Goal: Use online tool/utility: Utilize a website feature to perform a specific function

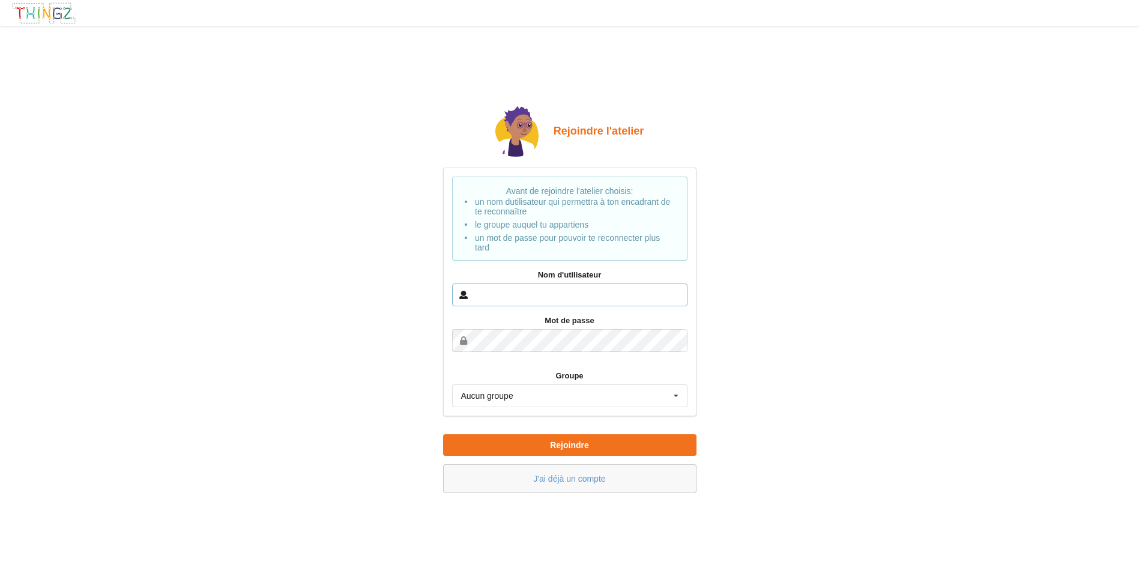
click at [578, 295] on input "text" at bounding box center [569, 294] width 235 height 23
type input "[PERSON_NAME]"
click at [443, 434] on button "Rejoindre" at bounding box center [569, 445] width 253 height 22
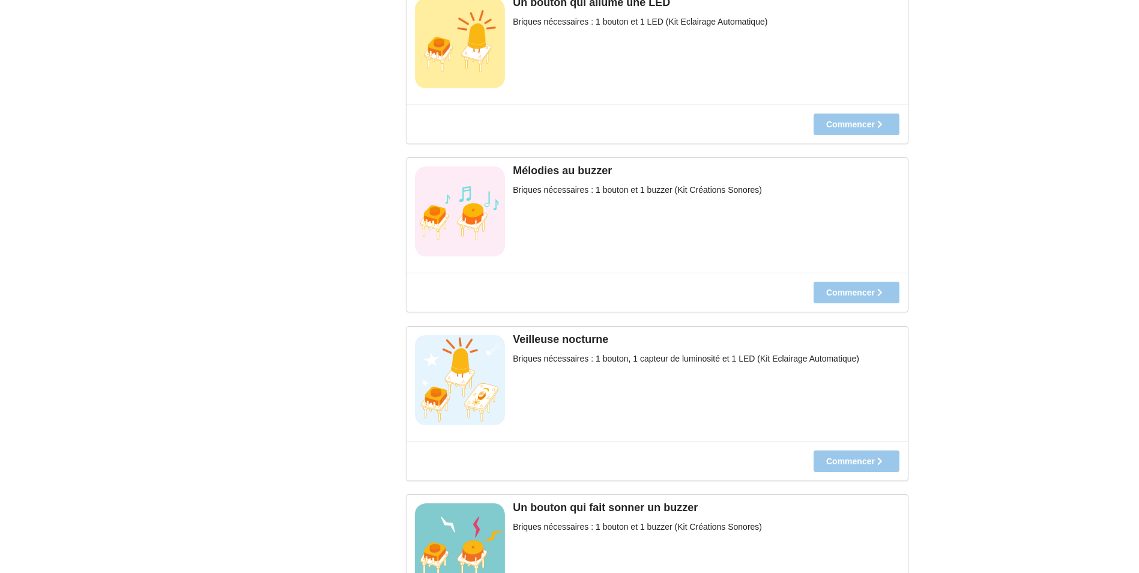
scroll to position [55, 0]
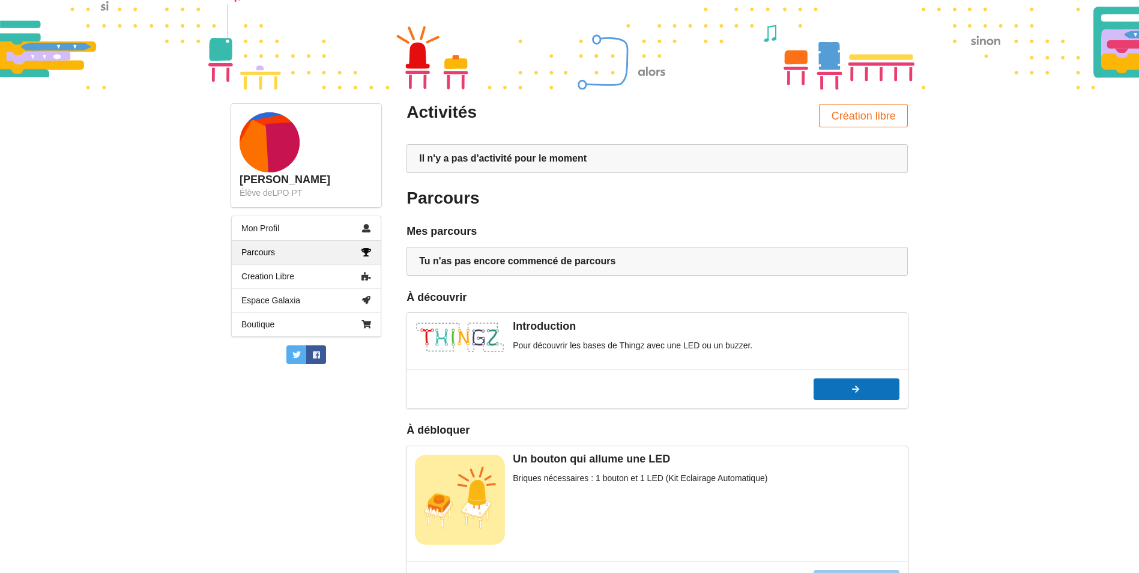
click at [834, 388] on div at bounding box center [856, 389] width 86 height 8
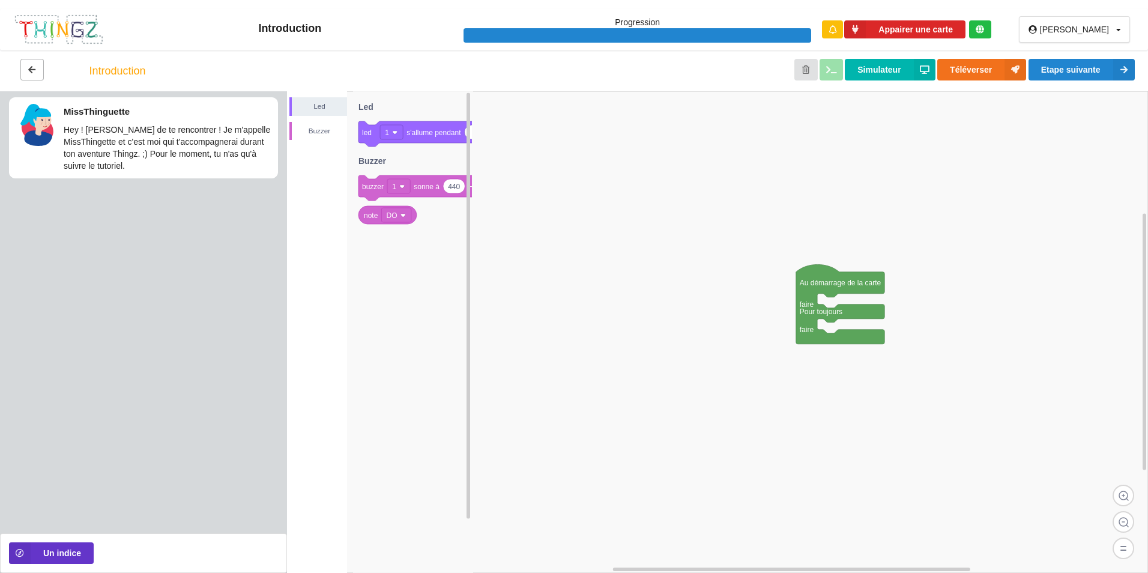
click at [32, 68] on icon at bounding box center [32, 68] width 10 height 7
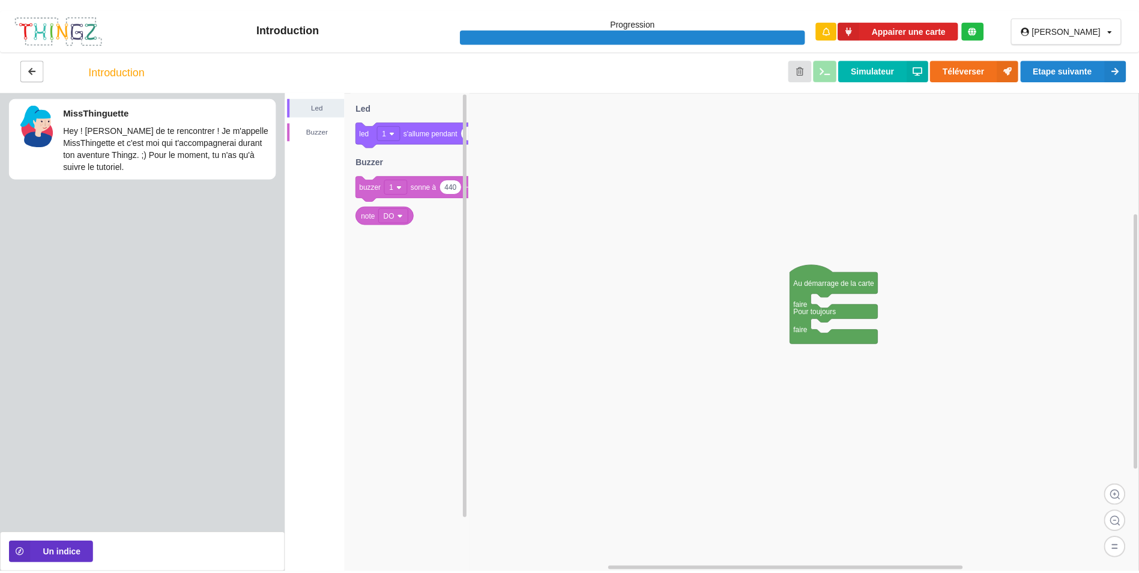
scroll to position [55, 0]
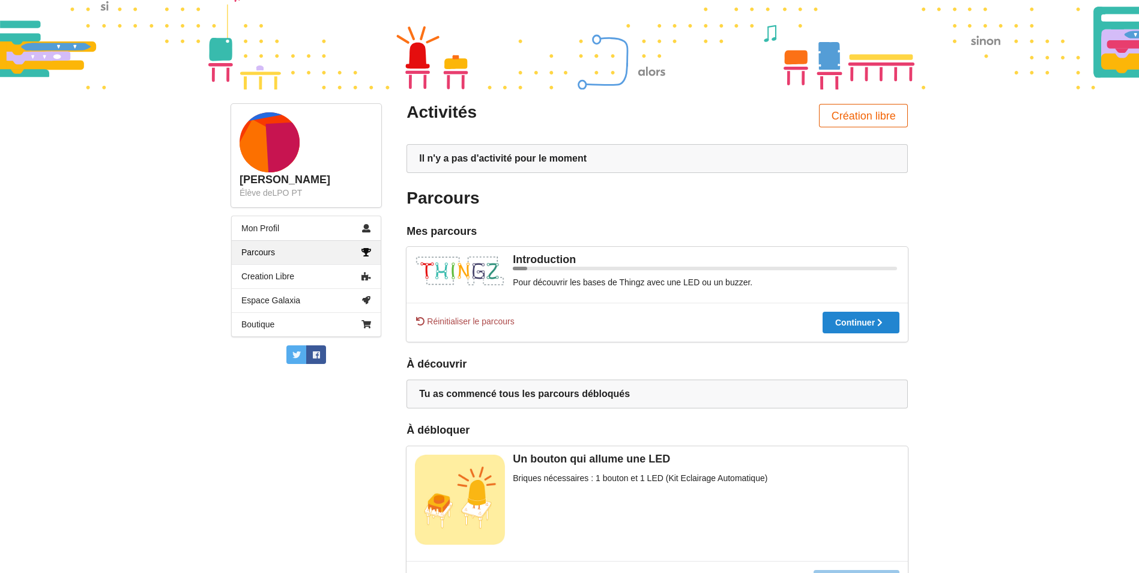
click at [887, 115] on button "Création libre" at bounding box center [863, 115] width 89 height 23
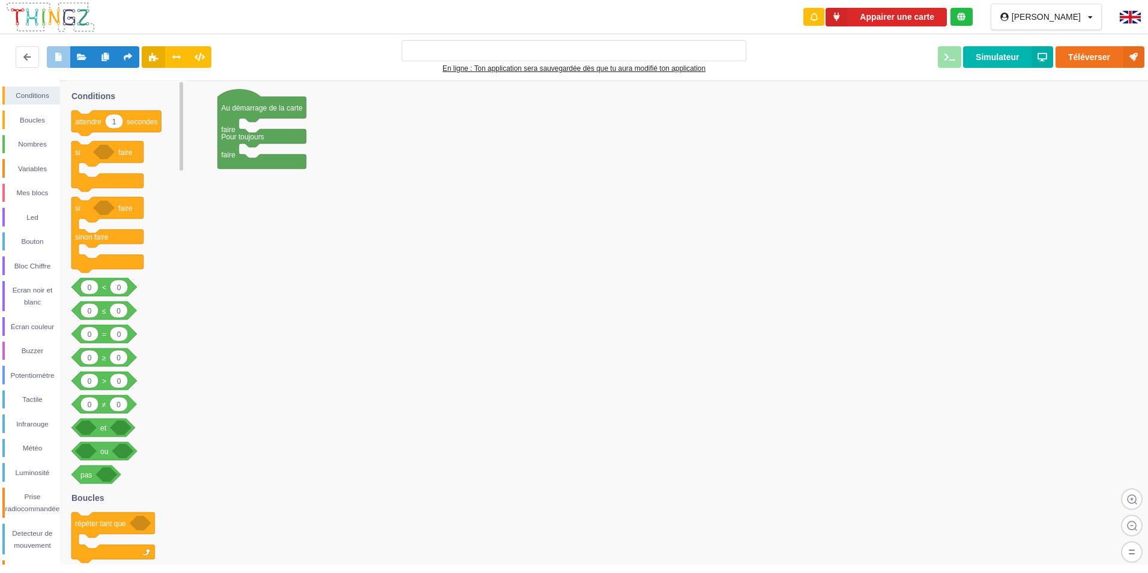
type input "Ma super application n°1"
click at [31, 190] on div "Mes blocs" at bounding box center [32, 193] width 55 height 12
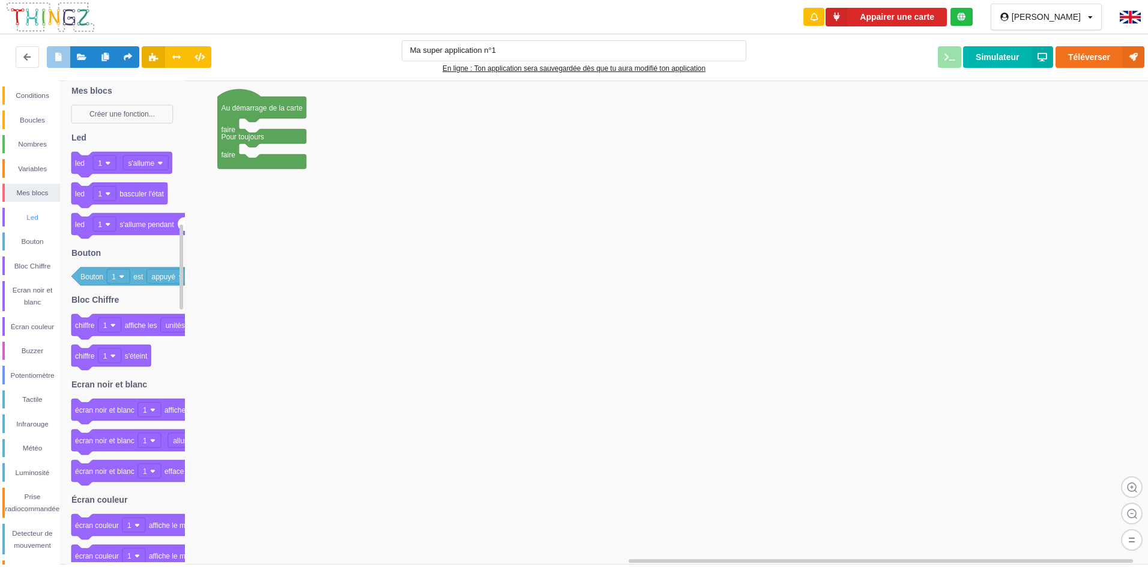
click at [26, 216] on div "Led" at bounding box center [32, 217] width 55 height 12
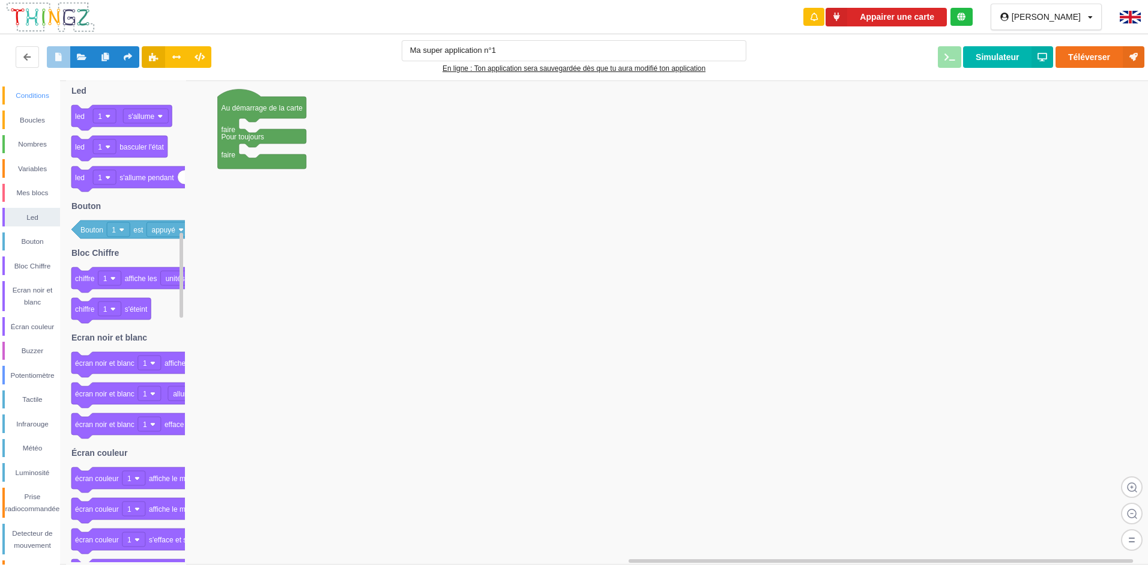
click at [36, 93] on div "Conditions" at bounding box center [32, 95] width 55 height 12
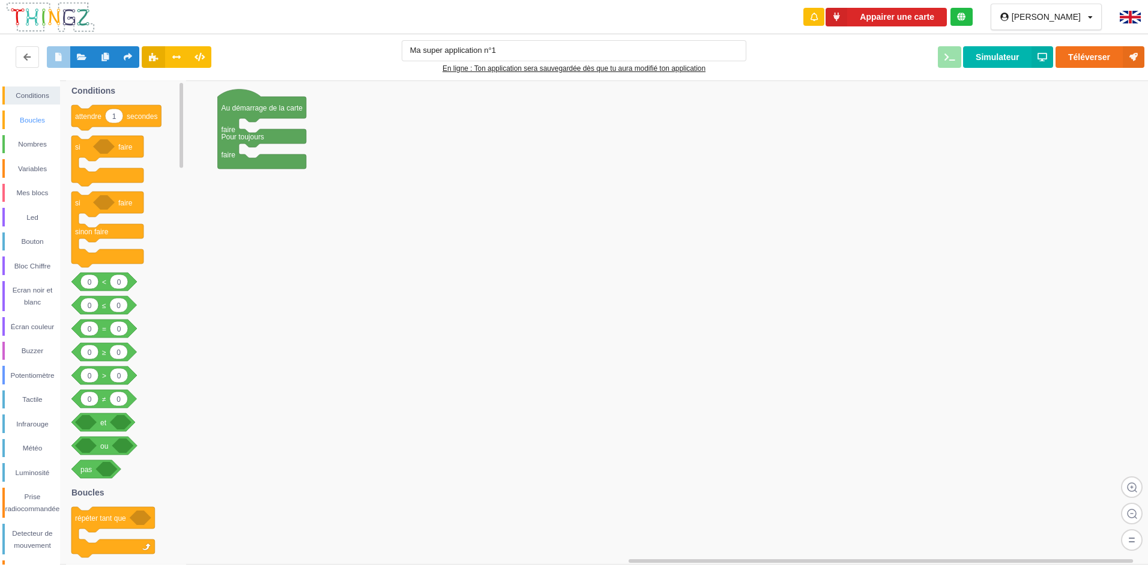
click at [23, 124] on div "Boucles" at bounding box center [32, 120] width 55 height 12
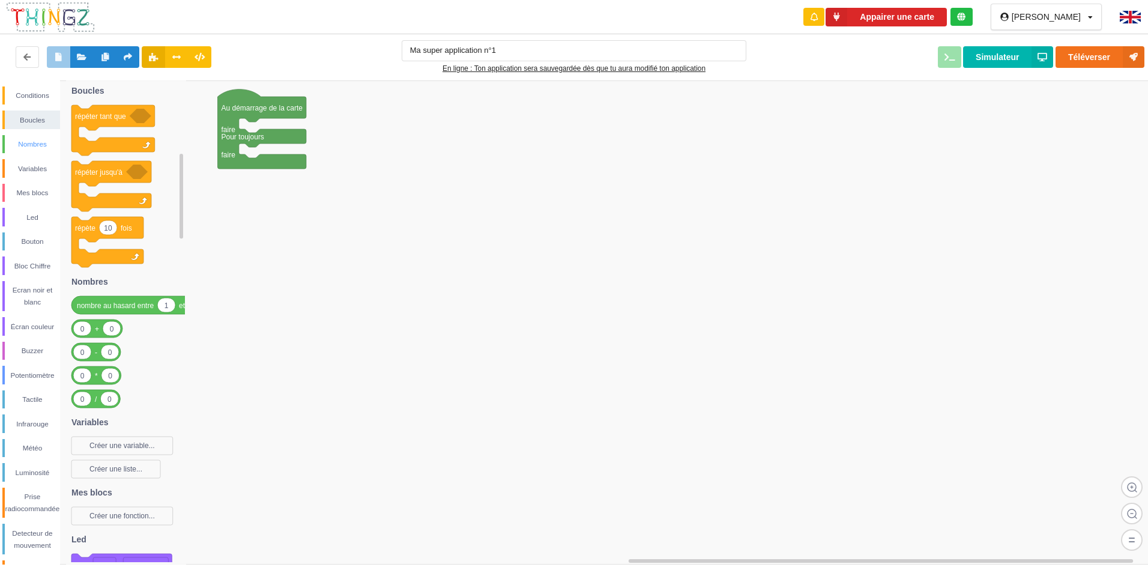
click at [29, 142] on div "Nombres" at bounding box center [32, 144] width 55 height 12
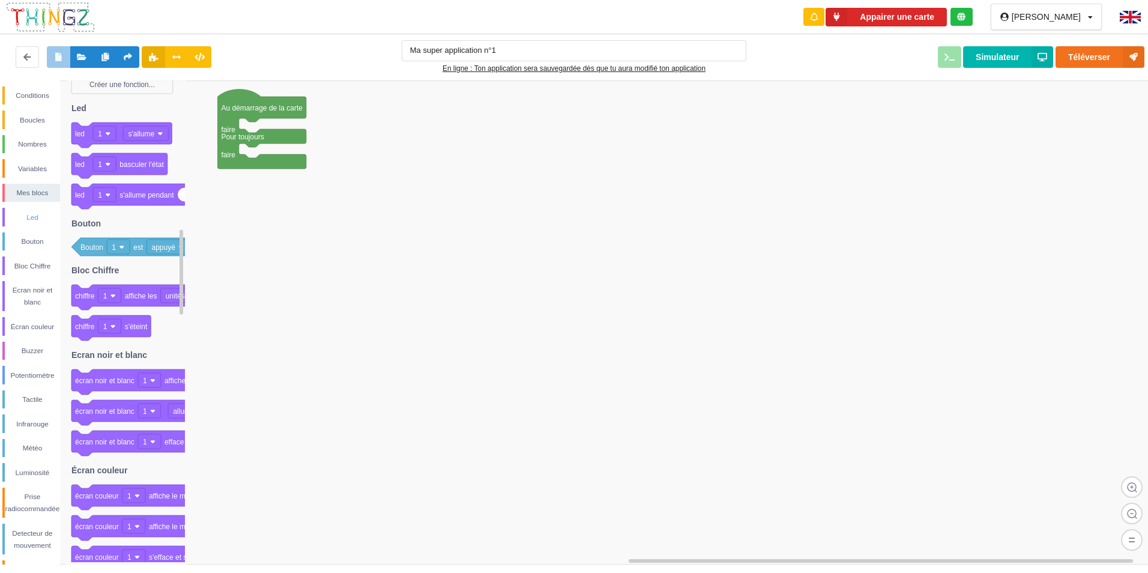
click at [34, 224] on div "Led" at bounding box center [31, 217] width 58 height 19
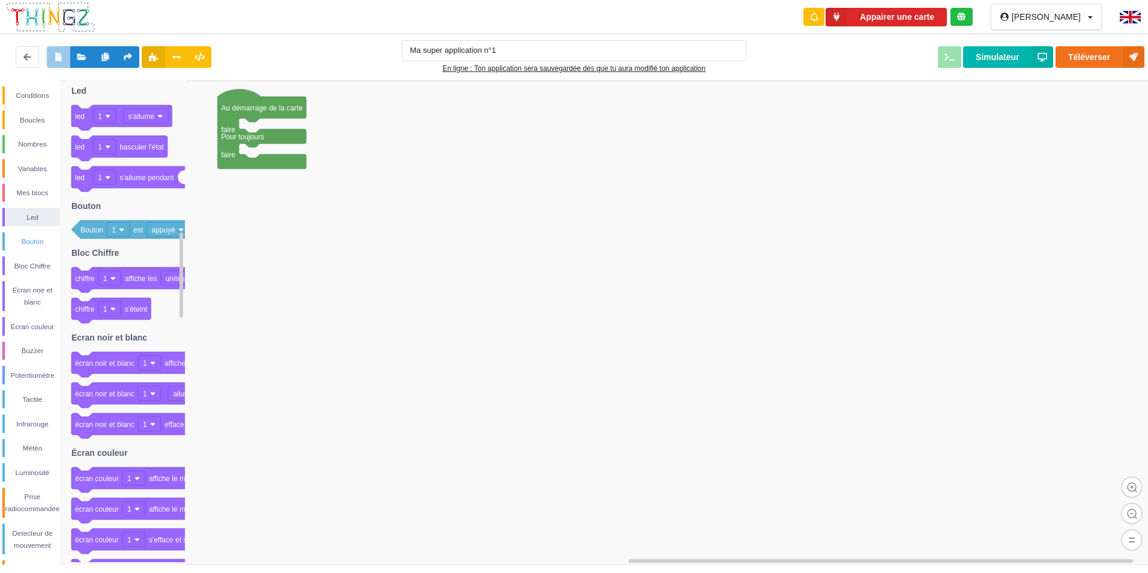
click at [34, 240] on div "Bouton" at bounding box center [32, 241] width 55 height 12
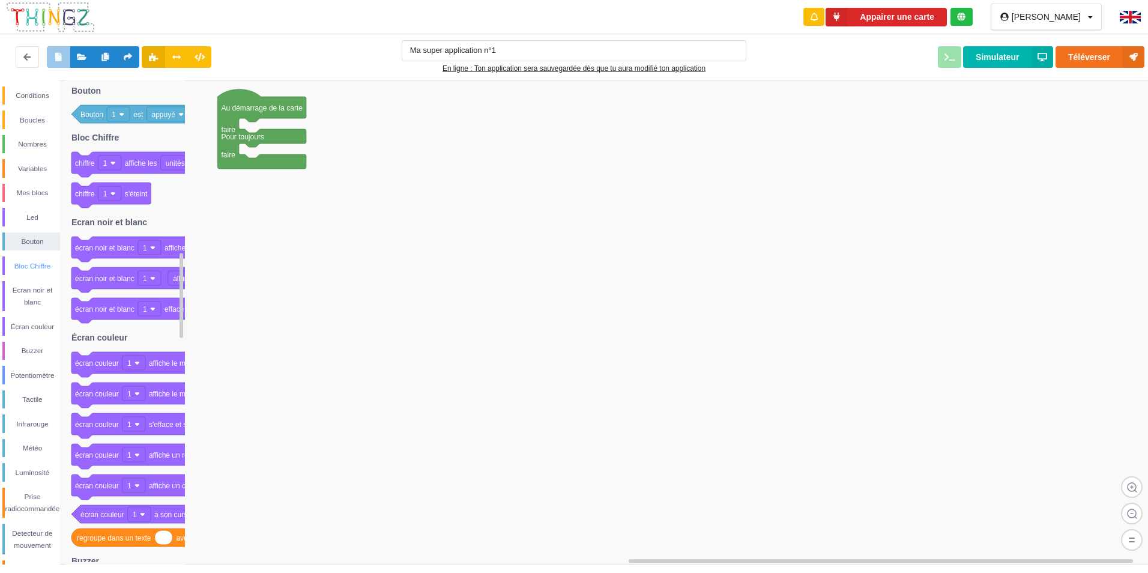
click at [31, 264] on div "Bloc Chiffre" at bounding box center [32, 266] width 55 height 12
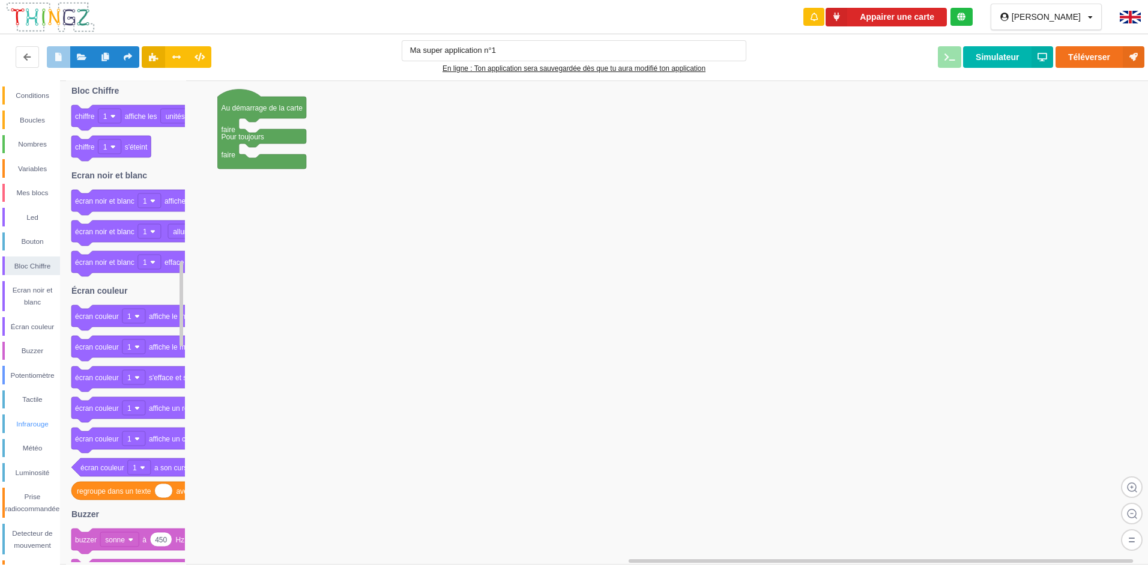
click at [16, 424] on div "Infrarouge" at bounding box center [32, 424] width 55 height 12
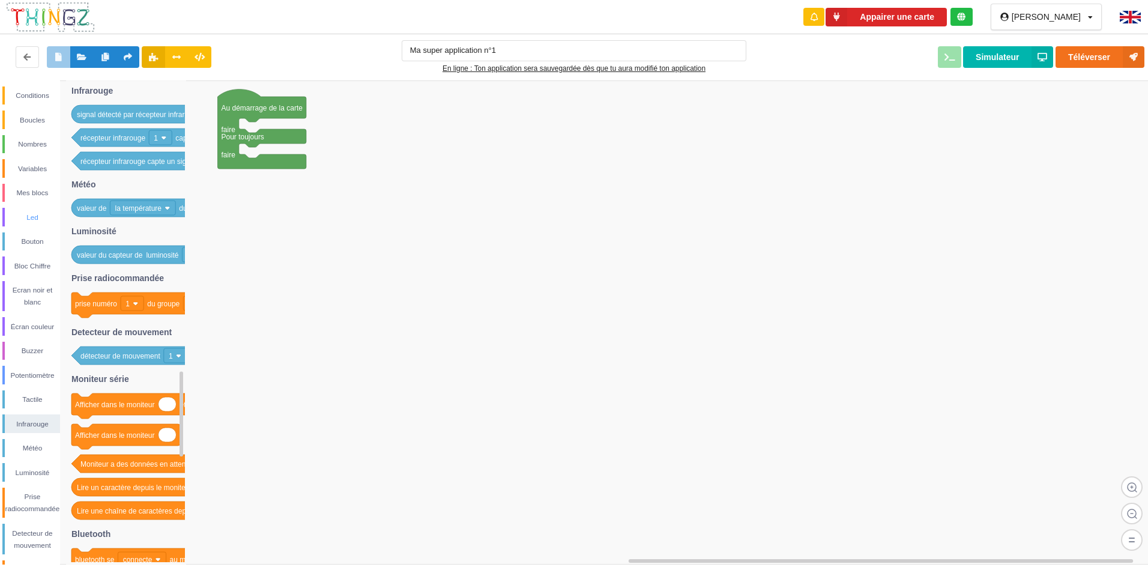
click at [39, 220] on div "Led" at bounding box center [32, 217] width 55 height 12
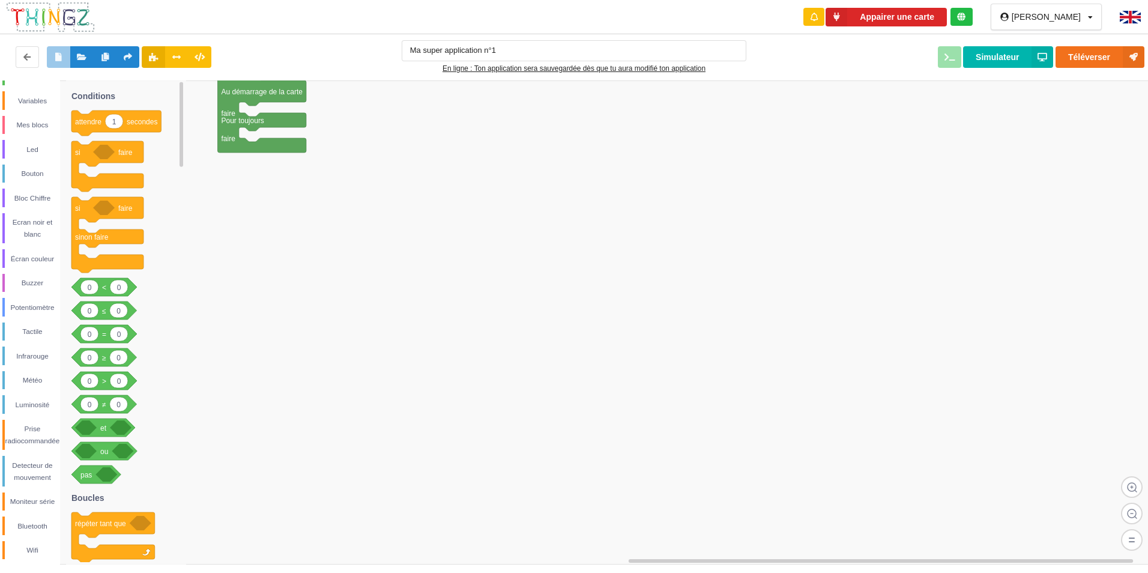
scroll to position [68, 0]
click at [34, 148] on div "Led" at bounding box center [32, 149] width 55 height 12
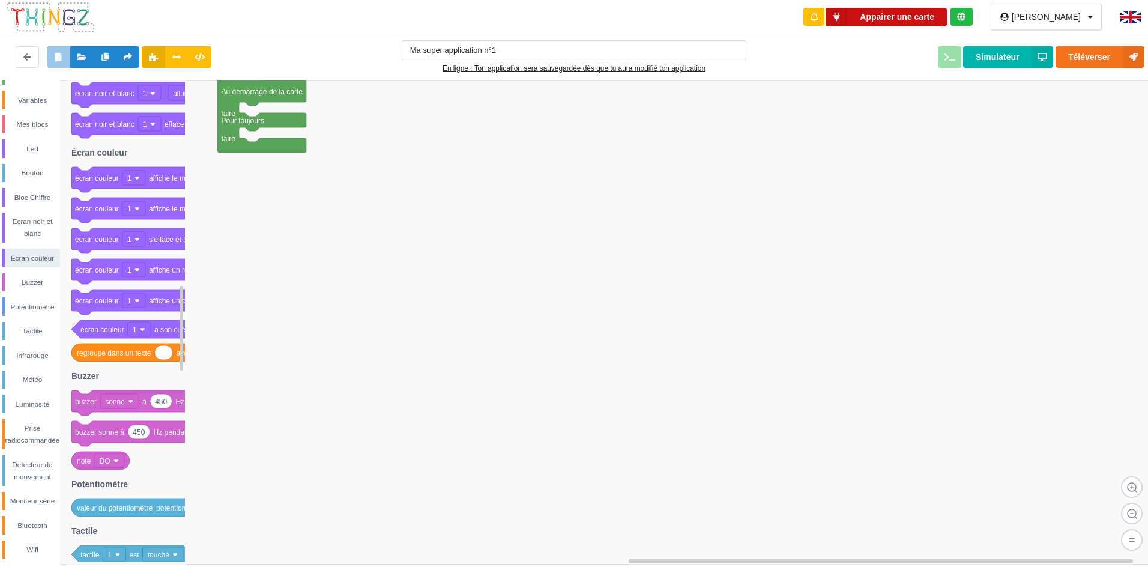
click at [918, 20] on button "Appairer une carte" at bounding box center [885, 17] width 121 height 19
click at [1091, 58] on button "Téléverser" at bounding box center [1099, 57] width 89 height 22
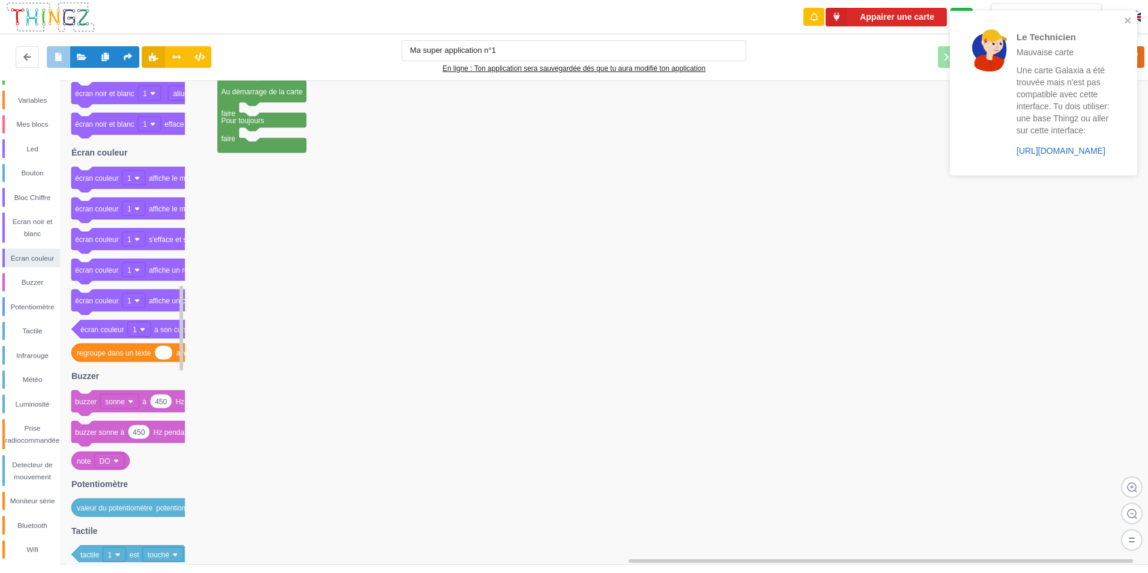
click at [1093, 152] on link "[URL][DOMAIN_NAME]" at bounding box center [1060, 151] width 89 height 10
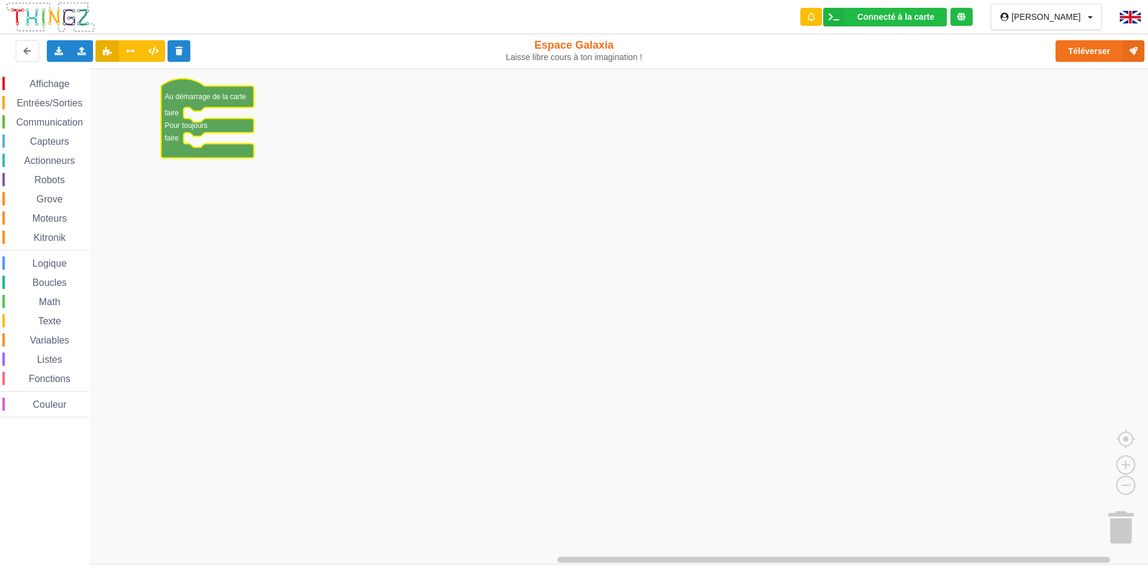
click at [42, 79] on span "Affichage" at bounding box center [49, 84] width 43 height 10
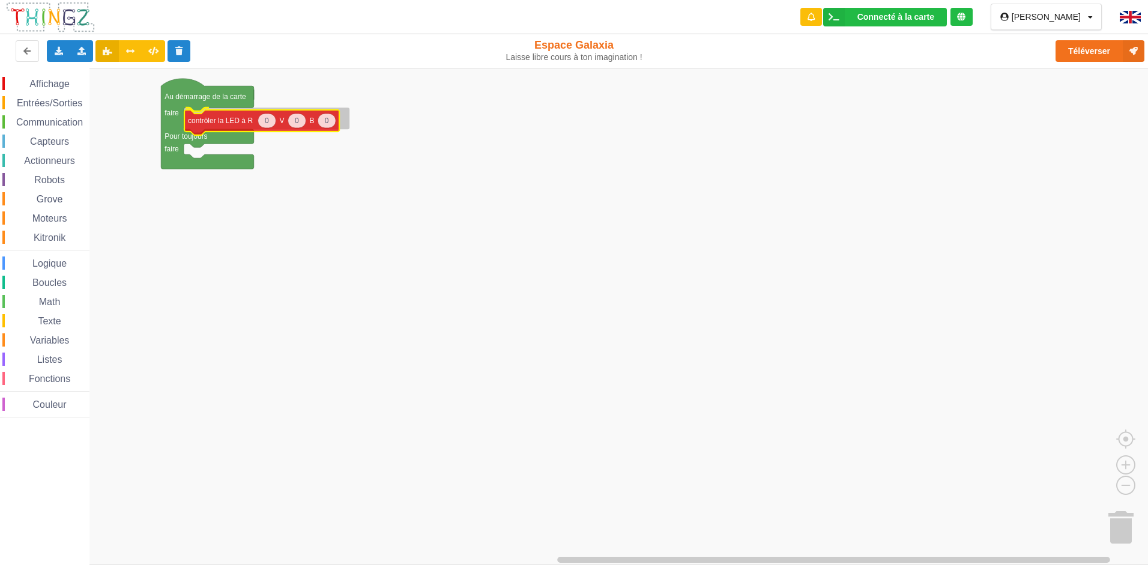
click at [241, 126] on div "Affichage Entrées/Sorties Communication Capteurs Actionneurs Robots Grove Moteu…" at bounding box center [578, 316] width 1156 height 496
click at [33, 140] on span "Capteurs" at bounding box center [49, 141] width 43 height 10
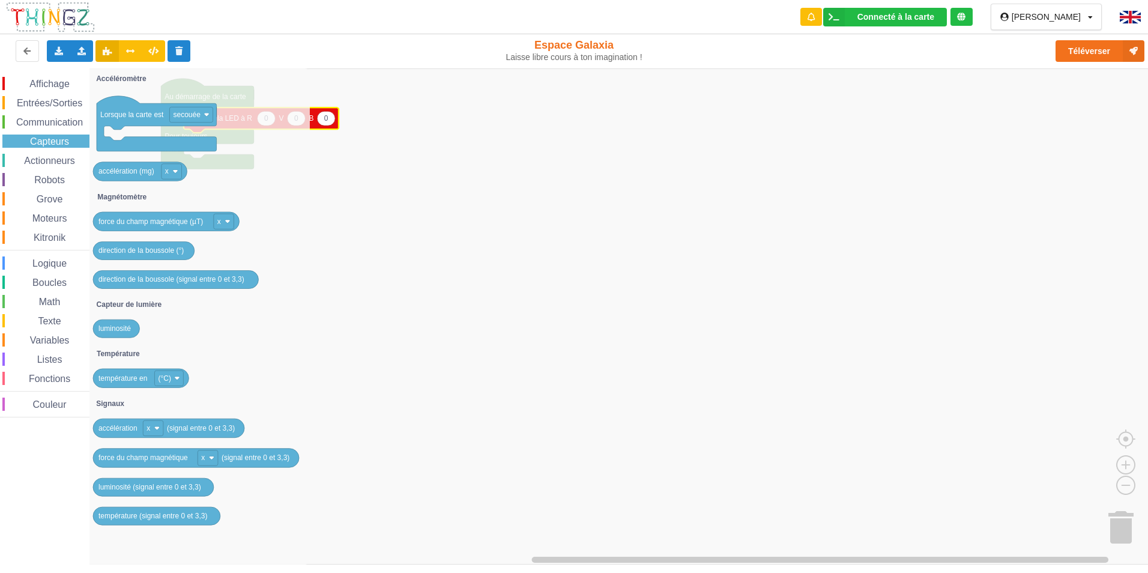
click at [37, 156] on span "Actionneurs" at bounding box center [49, 160] width 55 height 10
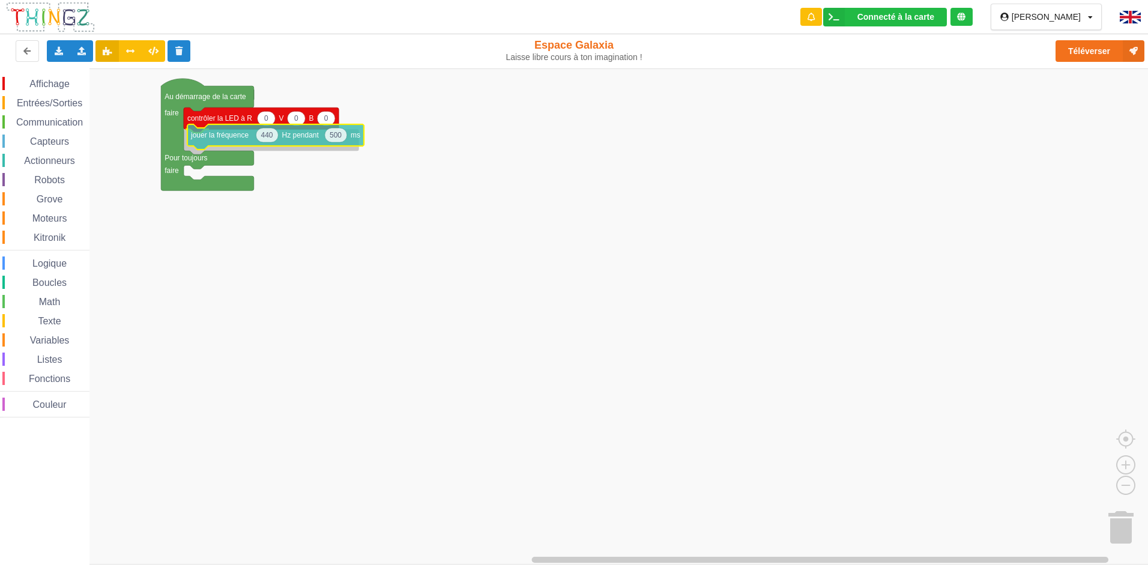
click at [258, 136] on div "Affichage Entrées/Sorties Communication Capteurs Actionneurs Robots Grove Moteu…" at bounding box center [578, 316] width 1156 height 496
click at [33, 136] on span "Capteurs" at bounding box center [49, 141] width 43 height 10
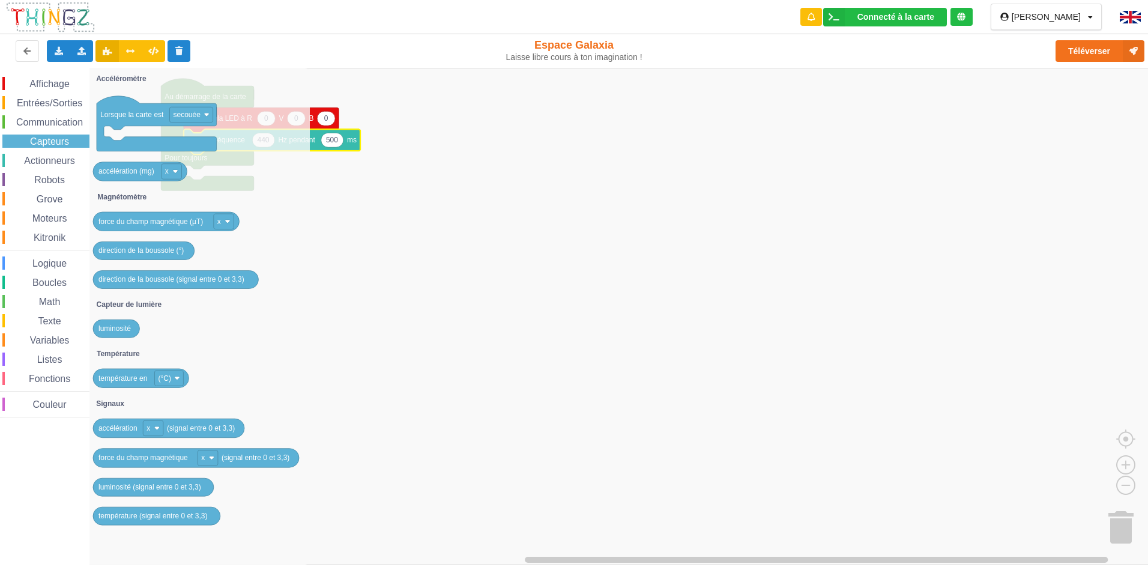
click at [52, 154] on div "Actionneurs" at bounding box center [45, 160] width 87 height 13
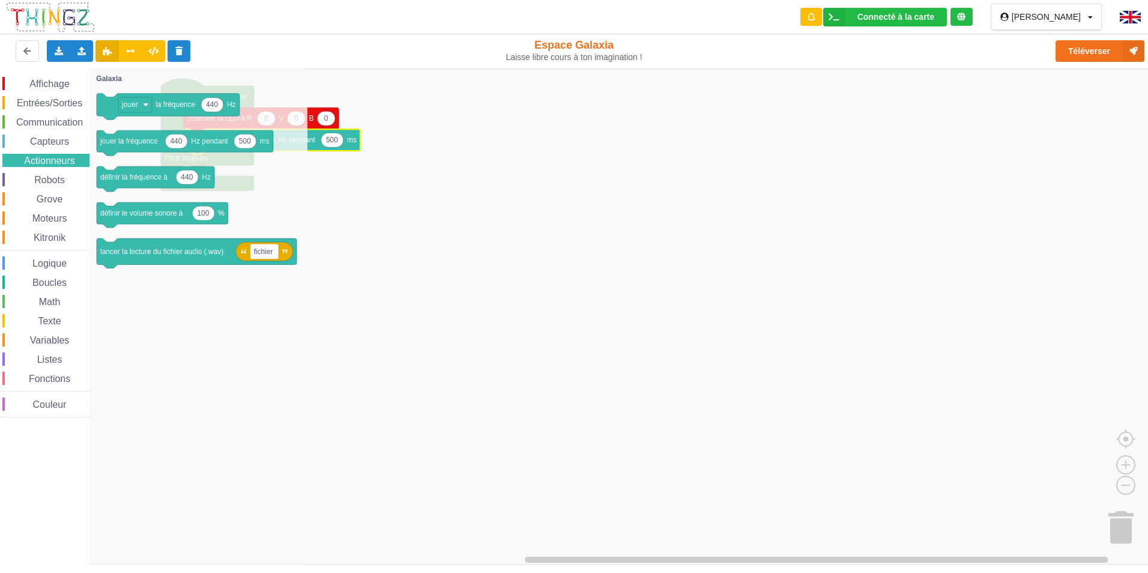
click at [58, 136] on div "Capteurs" at bounding box center [45, 140] width 87 height 13
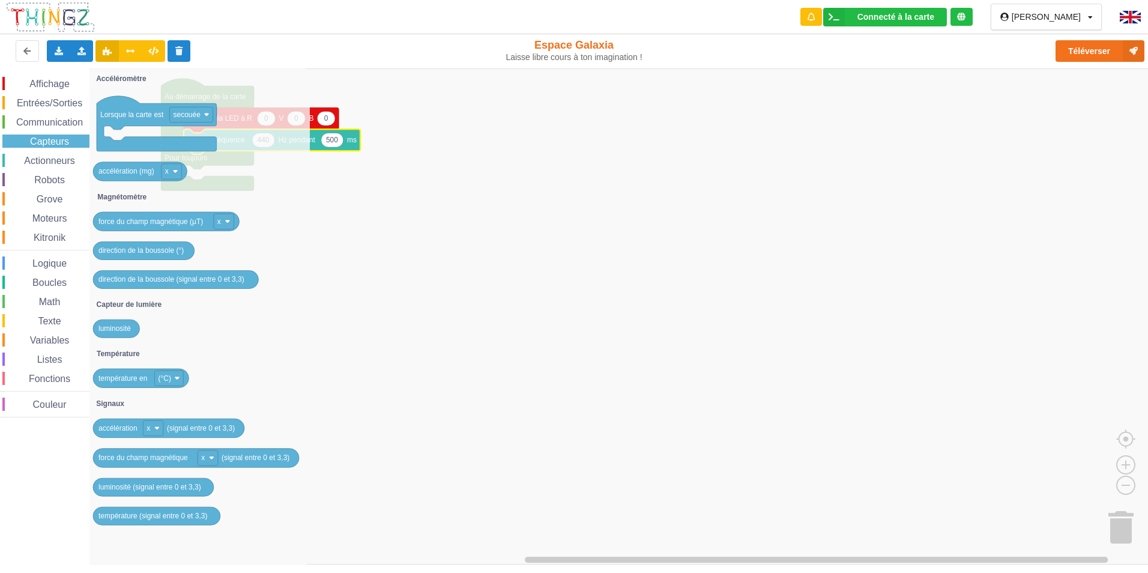
click at [21, 261] on div "Logique" at bounding box center [45, 262] width 87 height 13
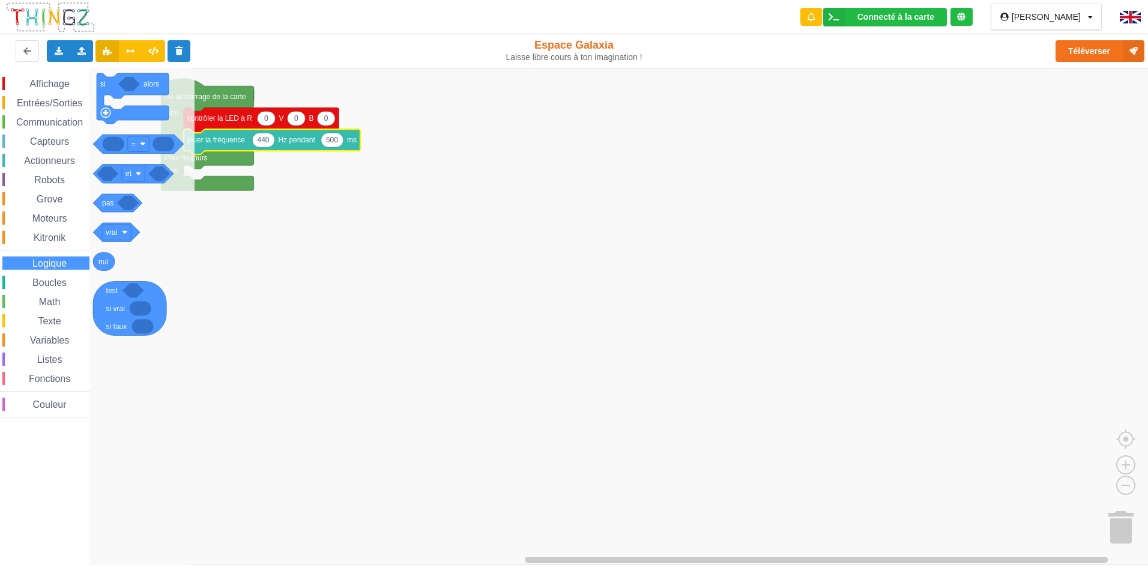
click at [54, 145] on span "Capteurs" at bounding box center [49, 141] width 43 height 10
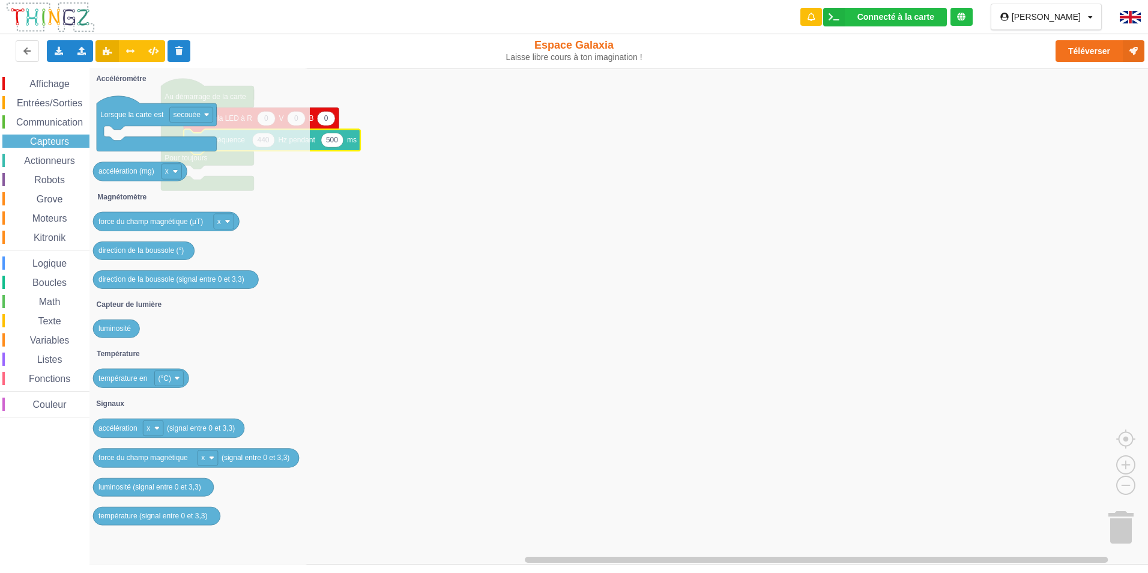
click at [67, 80] on span "Affichage" at bounding box center [49, 84] width 43 height 10
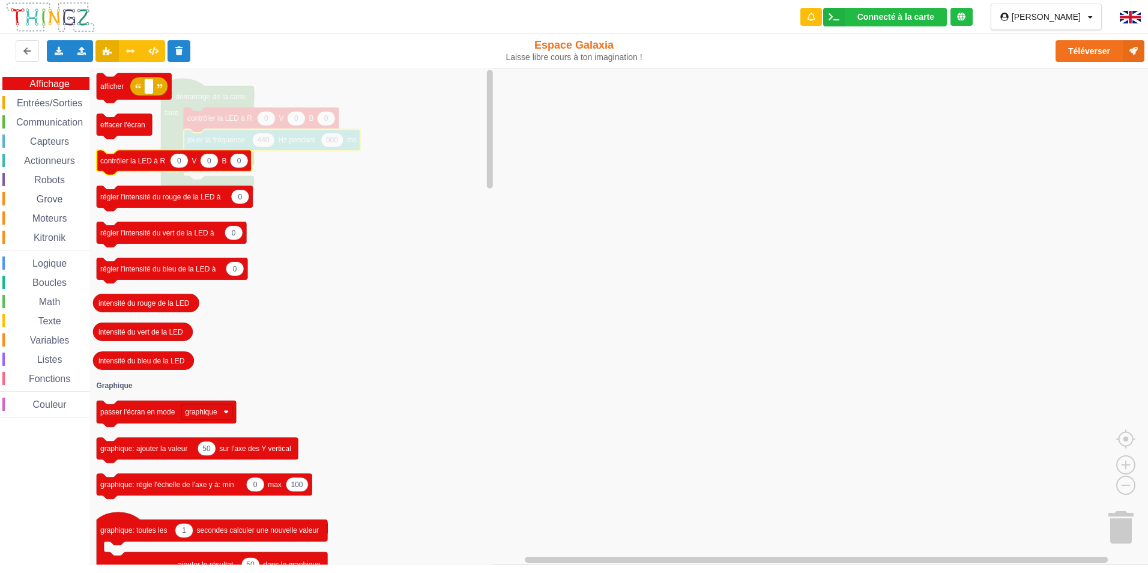
click at [188, 163] on icon "Espace de travail de Blocky" at bounding box center [174, 161] width 155 height 25
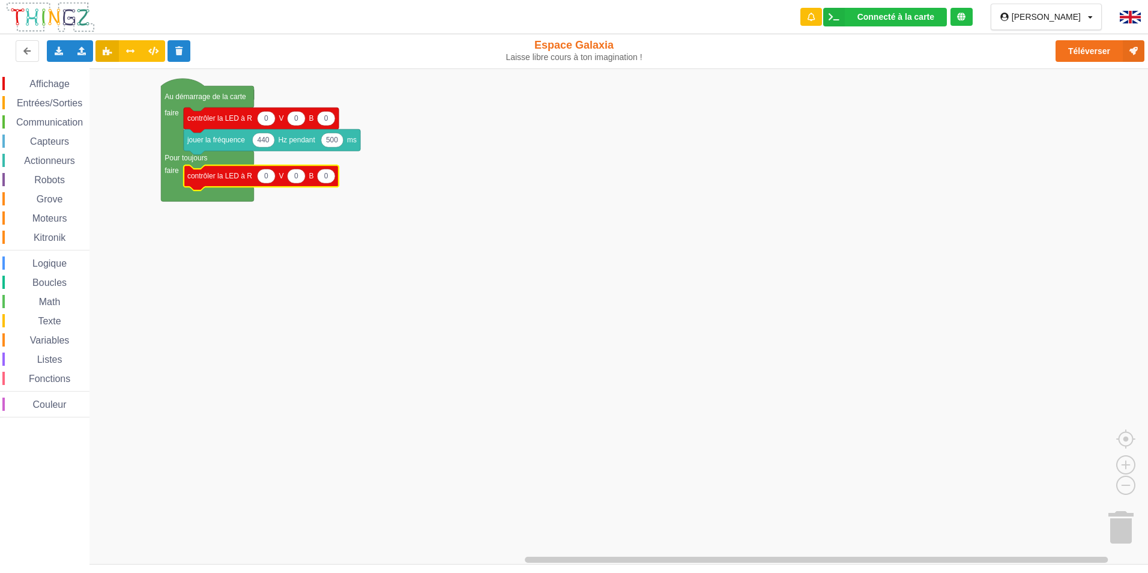
click at [265, 179] on text "0" at bounding box center [266, 176] width 4 height 8
type input "500"
click at [47, 105] on span "Entrées/Sorties" at bounding box center [49, 103] width 69 height 10
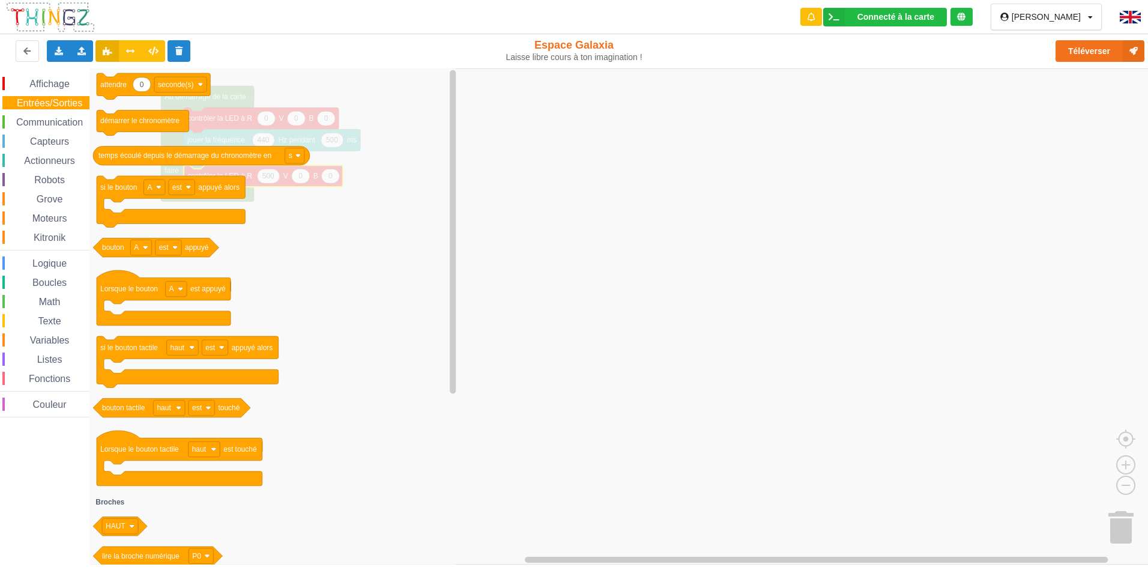
click at [41, 192] on div "Grove" at bounding box center [45, 198] width 87 height 13
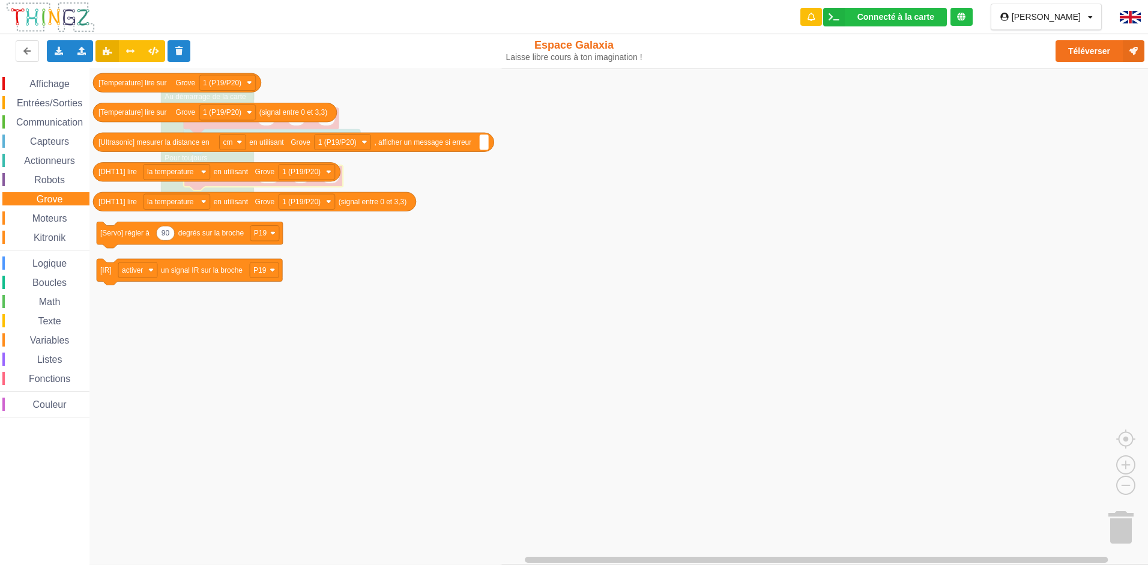
click at [34, 212] on div "Moteurs" at bounding box center [45, 217] width 87 height 13
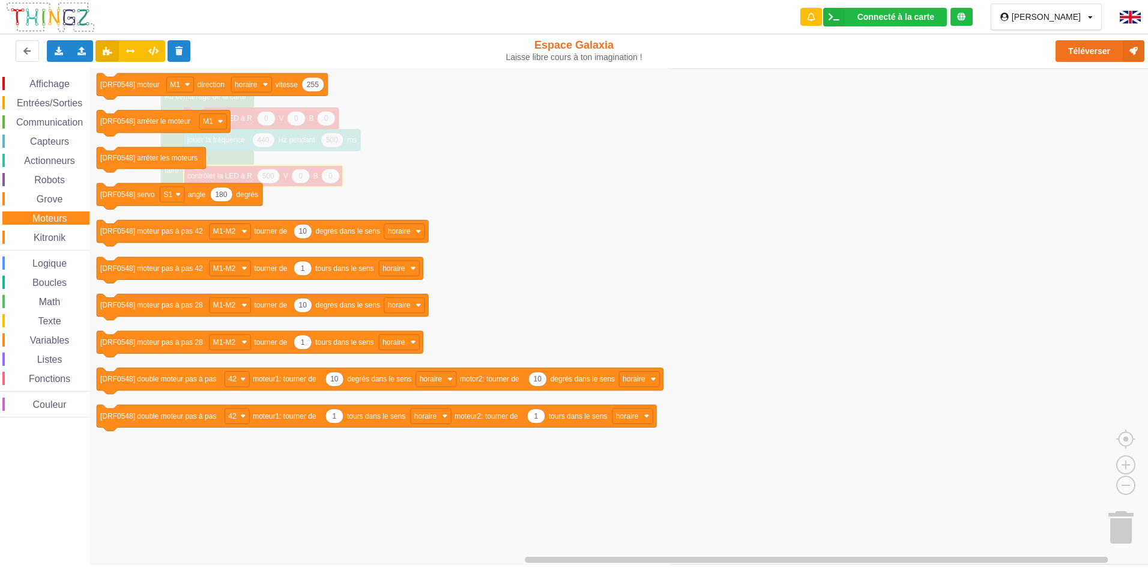
click at [51, 233] on span "Kitronik" at bounding box center [49, 237] width 35 height 10
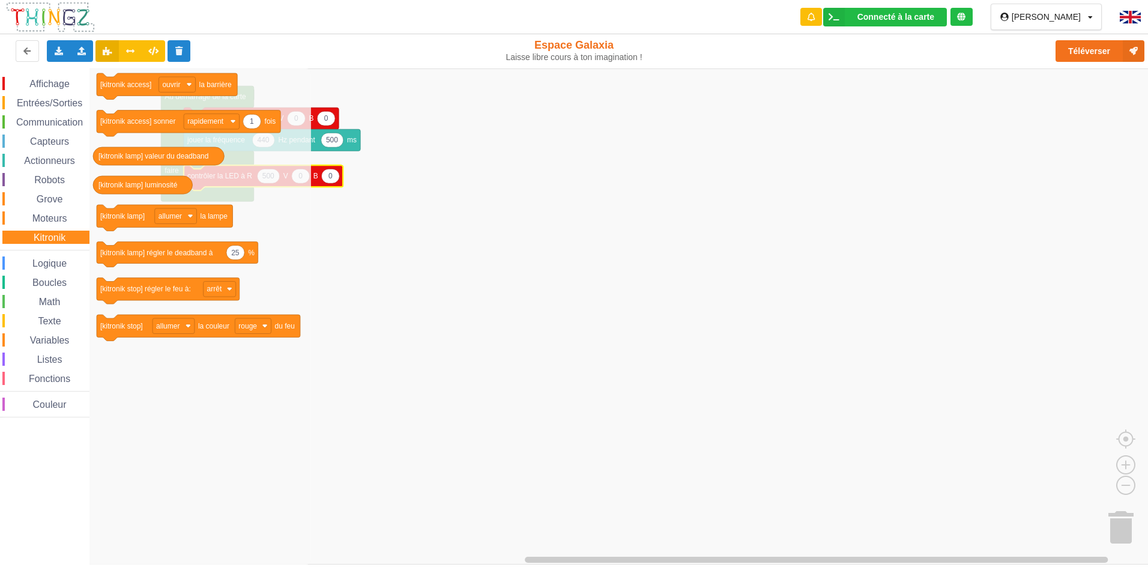
click at [59, 104] on span "Entrées/Sorties" at bounding box center [49, 103] width 69 height 10
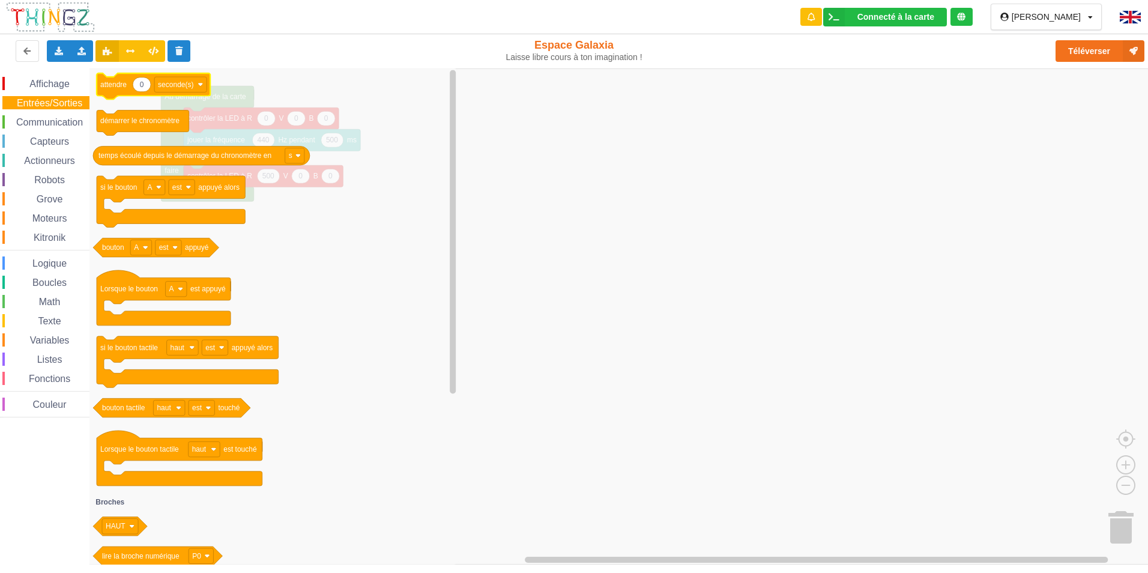
click at [140, 81] on text "0" at bounding box center [142, 84] width 4 height 8
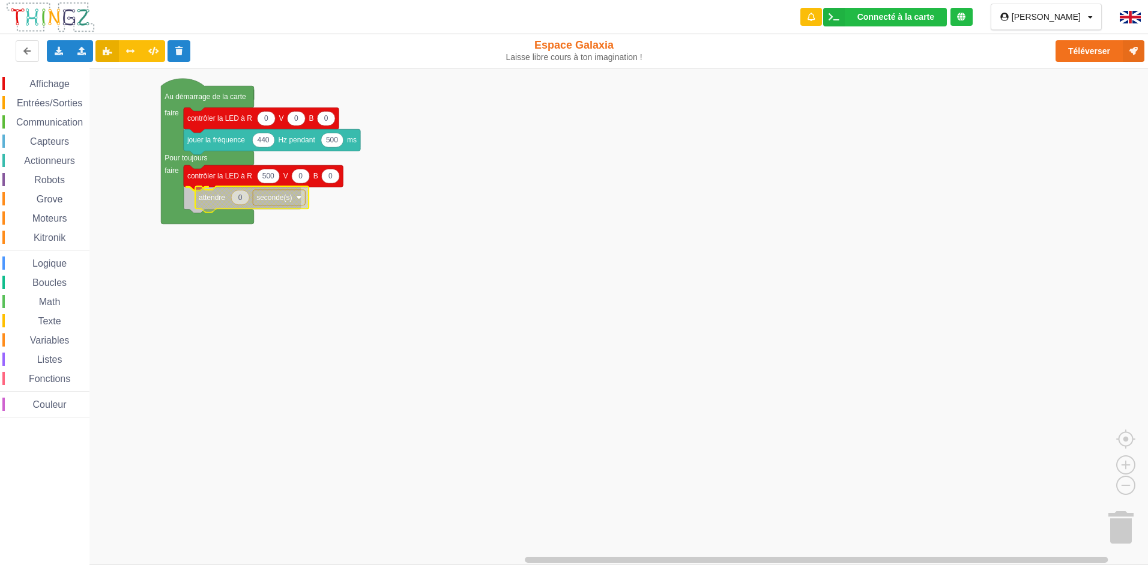
click at [286, 192] on rect "Espace de travail de Blocky" at bounding box center [279, 198] width 52 height 16
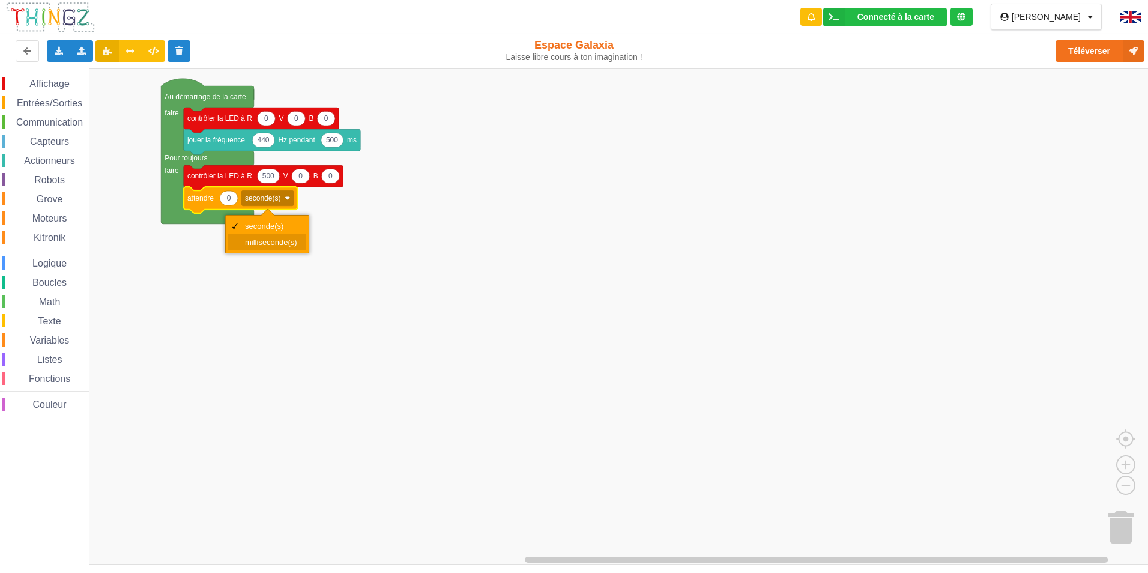
click at [257, 240] on div "milliseconde(s)" at bounding box center [271, 242] width 52 height 9
click at [231, 203] on icon "Espace de travail de Blocky" at bounding box center [229, 198] width 18 height 14
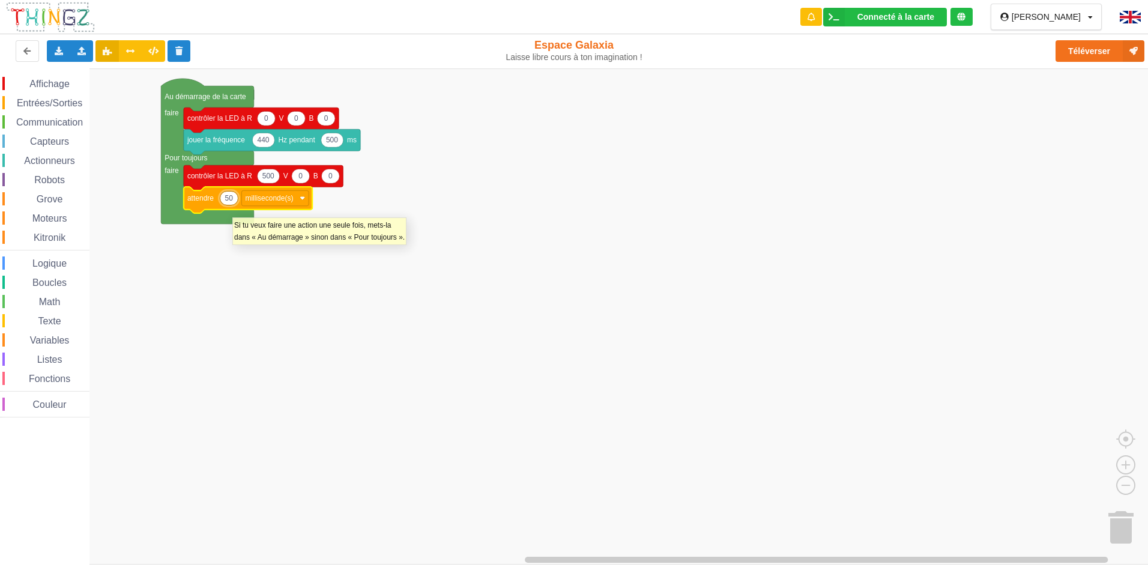
type input "500"
click at [267, 177] on text "500" at bounding box center [268, 176] width 12 height 8
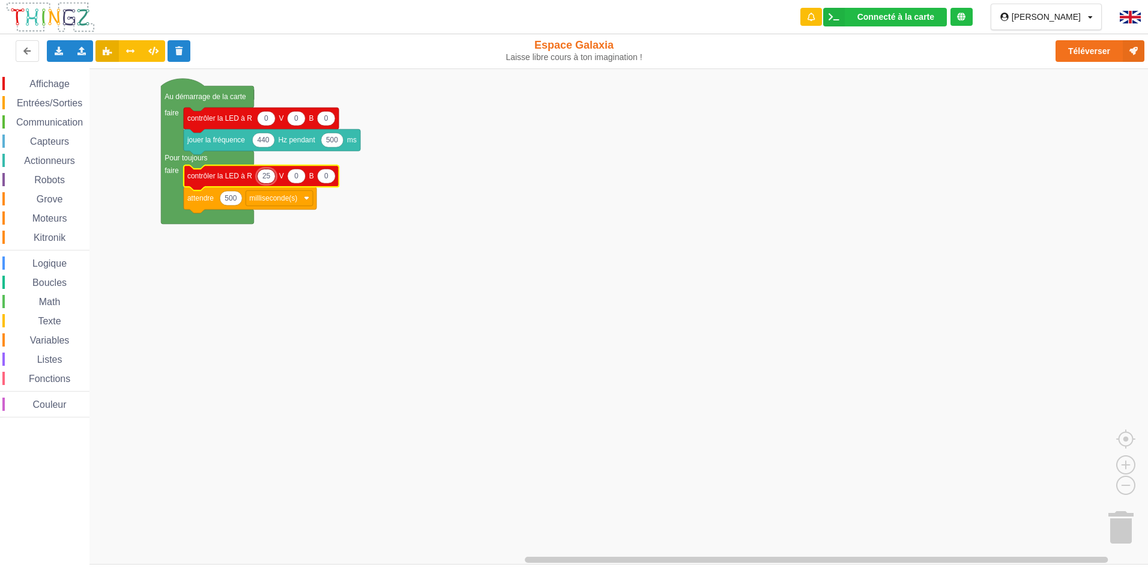
type input "255"
click at [38, 80] on span "Affichage" at bounding box center [49, 84] width 43 height 10
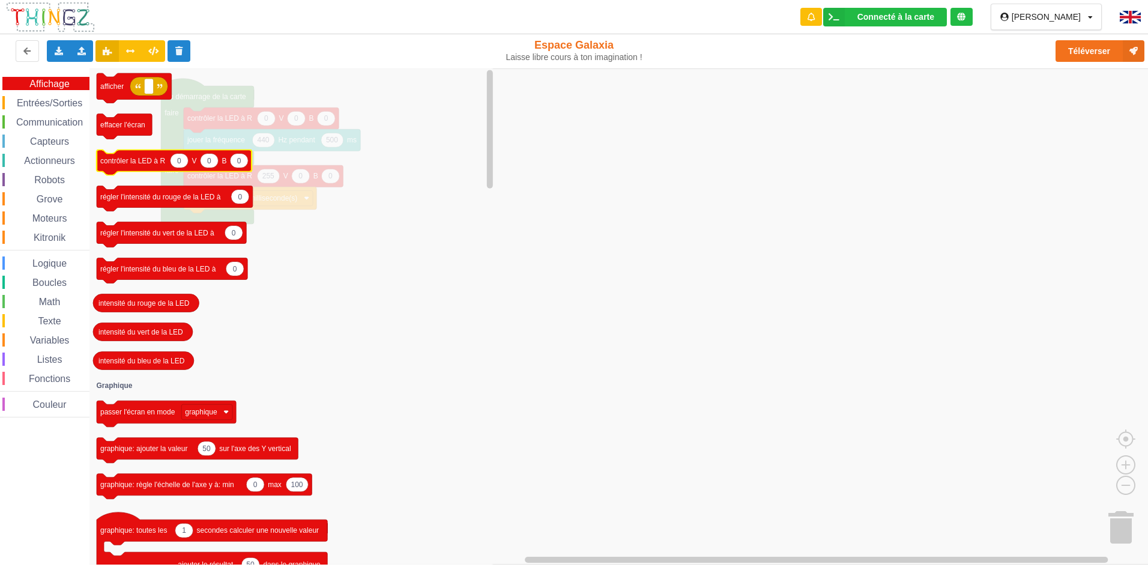
click at [115, 169] on icon "Espace de travail de Blocky" at bounding box center [174, 161] width 155 height 25
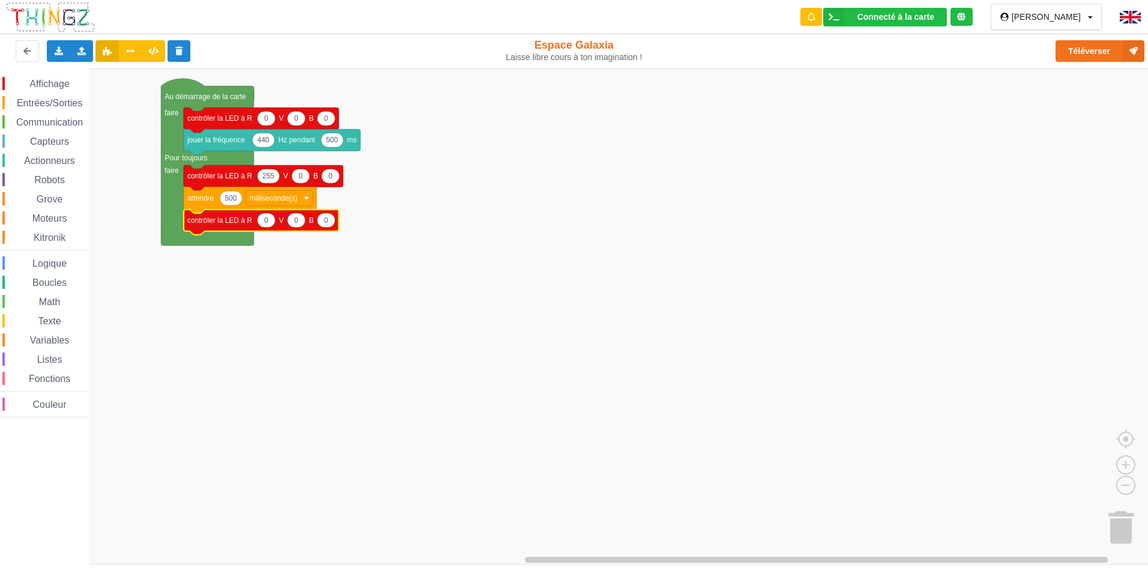
click at [64, 101] on span "Entrées/Sorties" at bounding box center [49, 103] width 69 height 10
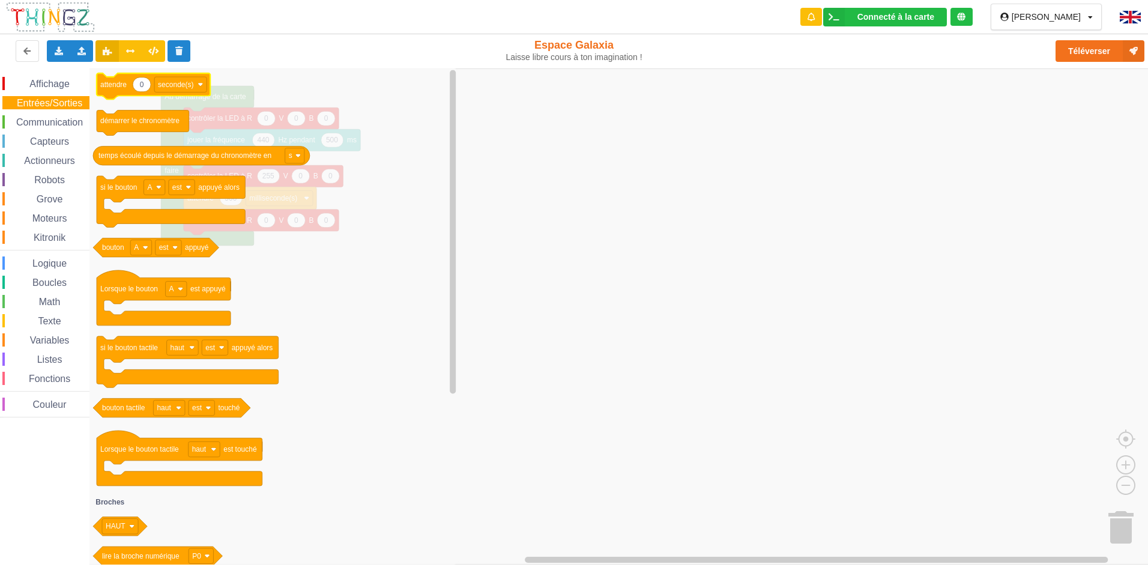
click at [144, 92] on icon "Espace de travail de Blocky" at bounding box center [153, 86] width 113 height 26
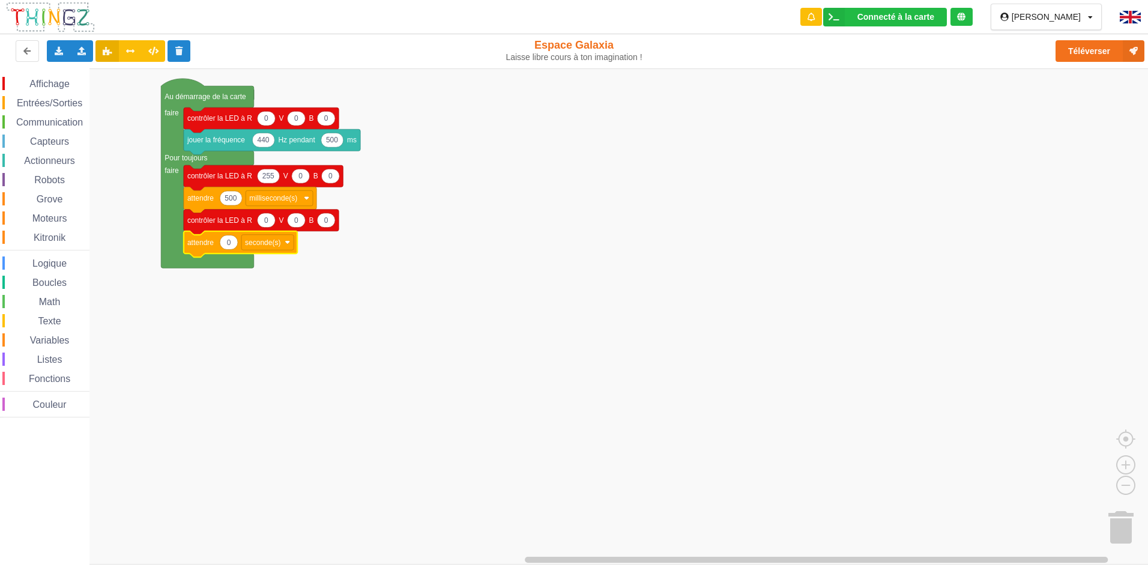
click at [229, 246] on text "0" at bounding box center [229, 242] width 4 height 8
type input "500"
click at [289, 239] on rect "Espace de travail de Blocky" at bounding box center [271, 243] width 52 height 16
click at [269, 283] on div "milliseconde(s)" at bounding box center [275, 286] width 52 height 9
click at [1119, 50] on button "Téléverser" at bounding box center [1099, 51] width 89 height 22
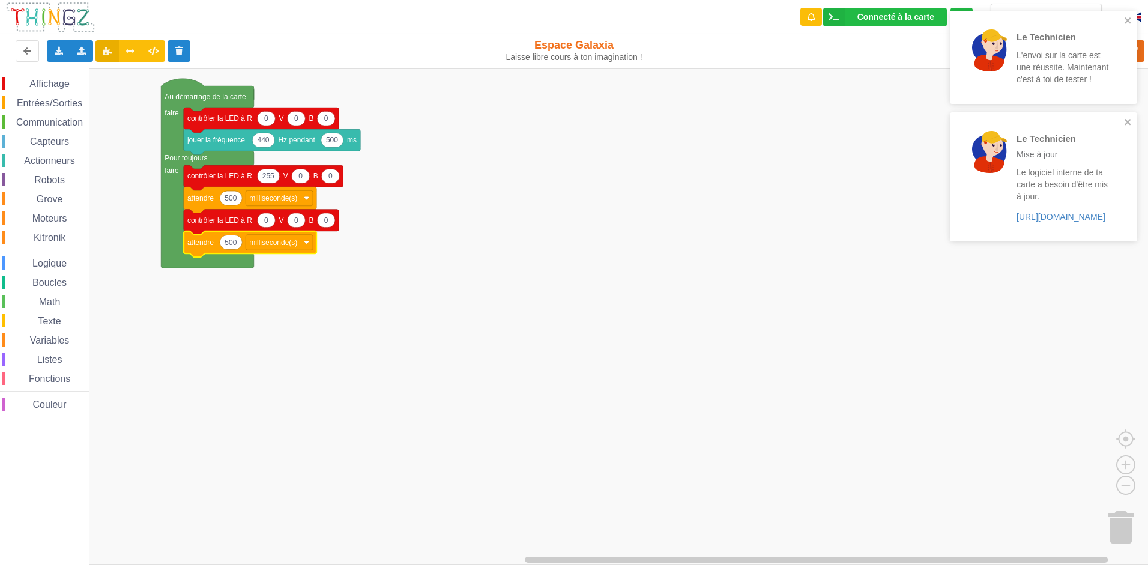
click at [680, 227] on rect "Espace de travail de Blocky" at bounding box center [578, 316] width 1156 height 496
